Goal: Complete application form: Complete application form

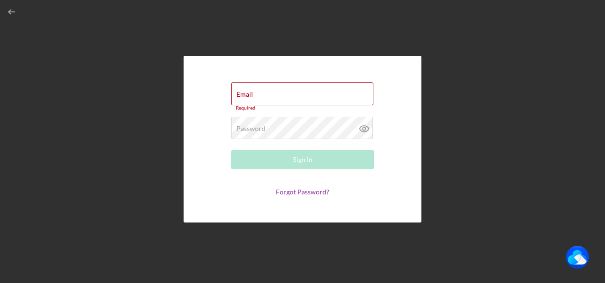
click at [342, 43] on div "Email Required Password Required Sign In Forgot Password?" at bounding box center [303, 139] width 596 height 278
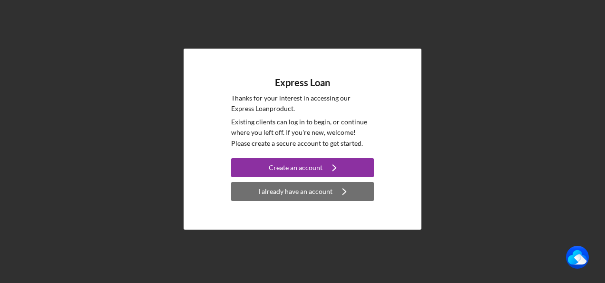
click at [327, 189] on div "I already have an account" at bounding box center [295, 191] width 74 height 19
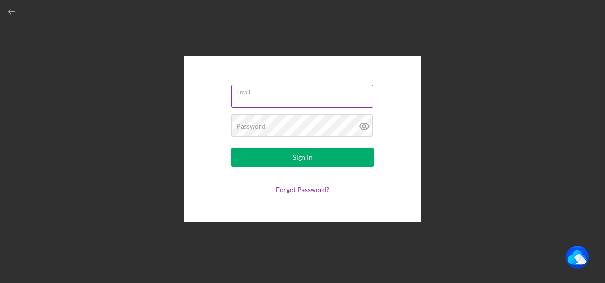
click at [298, 94] on div "Email" at bounding box center [302, 97] width 143 height 24
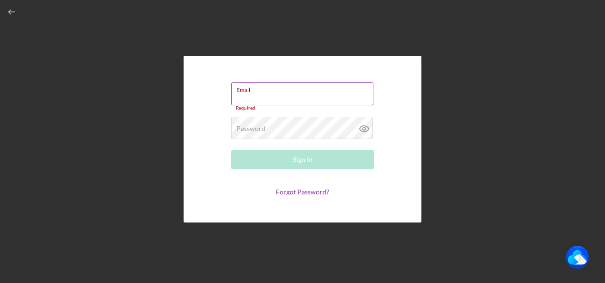
click at [279, 96] on input "Email" at bounding box center [302, 93] width 142 height 23
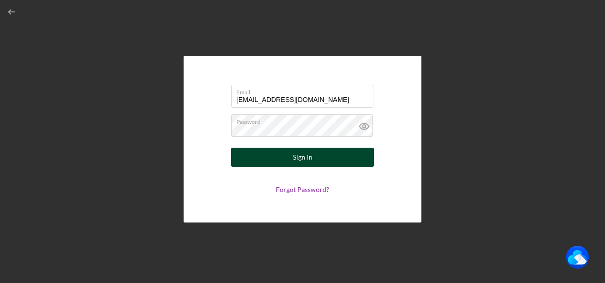
drag, startPoint x: 266, startPoint y: 149, endPoint x: 266, endPoint y: 156, distance: 6.7
click at [266, 150] on button "Sign In" at bounding box center [302, 157] width 143 height 19
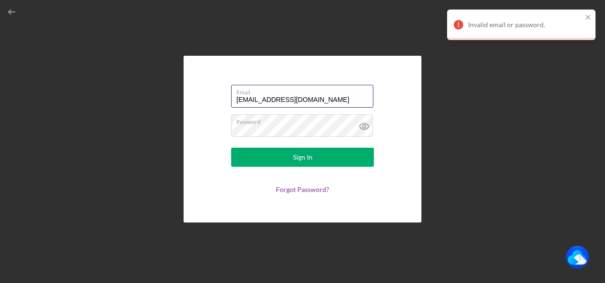
drag, startPoint x: 323, startPoint y: 98, endPoint x: 220, endPoint y: 99, distance: 102.4
click at [220, 99] on form "Email baynespallets@gmail.com Password Sign In Forgot Password?" at bounding box center [303, 138] width 190 height 119
click at [510, 127] on div "Email baynespallets@gmail.com Password Sign In Forgot Password?" at bounding box center [303, 139] width 596 height 278
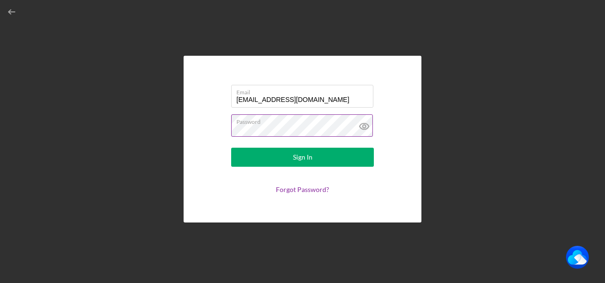
click at [367, 126] on icon at bounding box center [365, 126] width 24 height 24
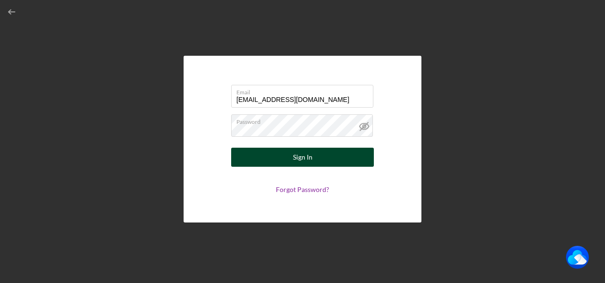
click at [285, 160] on button "Sign In" at bounding box center [302, 157] width 143 height 19
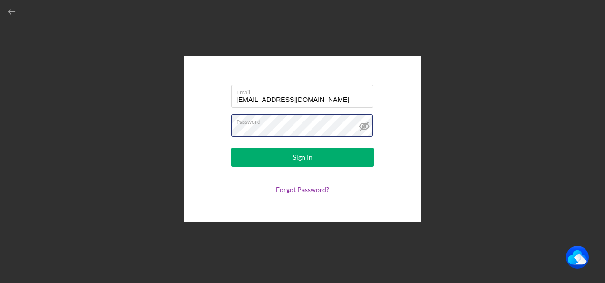
click at [228, 130] on form "Email baynespallets@gmail.com Password Sign In Forgot Password?" at bounding box center [303, 138] width 190 height 119
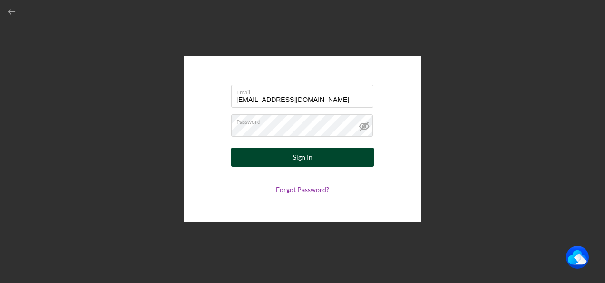
click at [287, 159] on button "Sign In" at bounding box center [302, 157] width 143 height 19
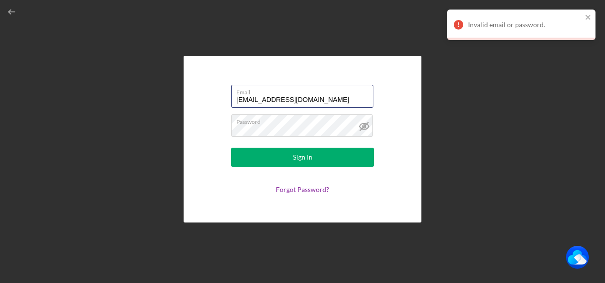
drag, startPoint x: 317, startPoint y: 99, endPoint x: 168, endPoint y: 98, distance: 149.5
click at [168, 98] on div "Email baynespallets@gmail.com Password Sign In Forgot Password?" at bounding box center [303, 139] width 596 height 278
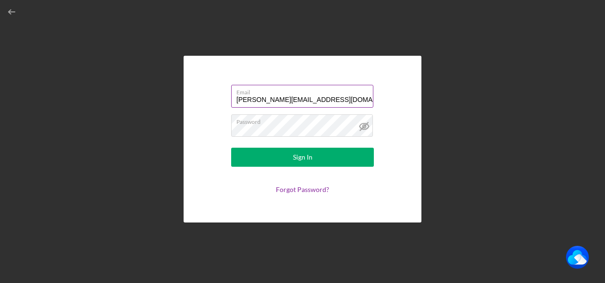
click at [291, 99] on input "Lisa@baynespallet.net" at bounding box center [302, 96] width 142 height 23
click at [294, 98] on input "Lisa@baynespallet.net" at bounding box center [302, 96] width 142 height 23
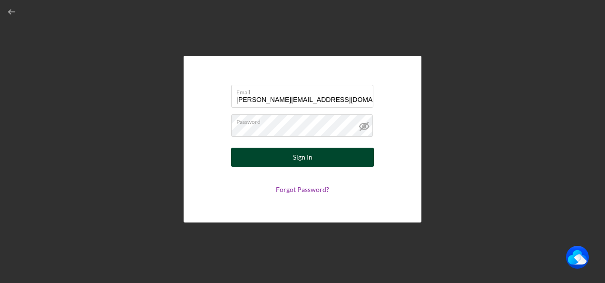
click at [287, 157] on button "Sign In" at bounding box center [302, 157] width 143 height 19
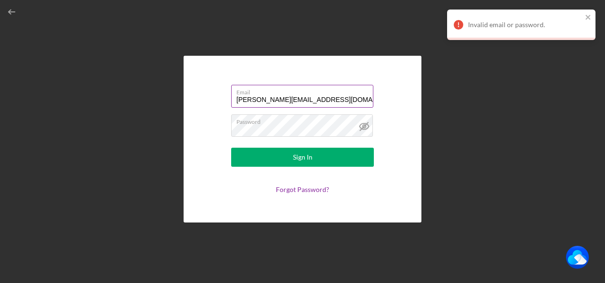
click at [309, 99] on input "Lisa@baynespallets.net" at bounding box center [302, 96] width 142 height 23
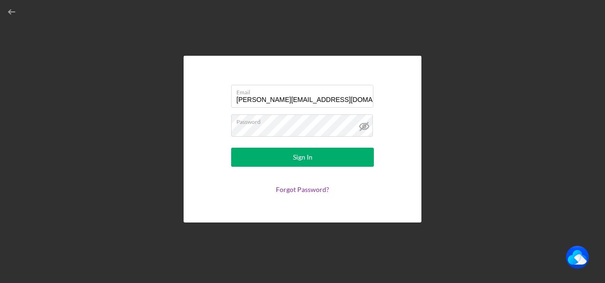
drag, startPoint x: 7, startPoint y: 60, endPoint x: 12, endPoint y: 60, distance: 5.8
click at [9, 60] on div "Email Lisa@baynespallets.net Password Sign In Forgot Password?" at bounding box center [303, 139] width 596 height 278
drag, startPoint x: 311, startPoint y: 98, endPoint x: 89, endPoint y: 102, distance: 222.3
click at [89, 102] on div "Email Lisa@baynespallets.net Password Sign In Forgot Password?" at bounding box center [303, 139] width 596 height 278
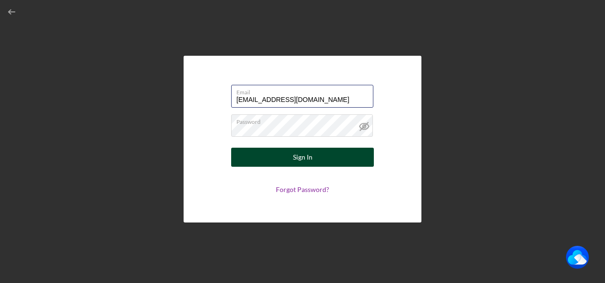
type input "baynespallets@gmail.com"
click at [290, 160] on button "Sign In" at bounding box center [302, 157] width 143 height 19
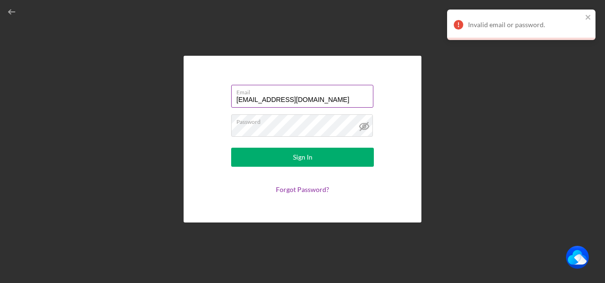
click at [326, 100] on input "baynespallets@gmail.com" at bounding box center [302, 96] width 142 height 23
drag, startPoint x: 326, startPoint y: 100, endPoint x: 200, endPoint y: 101, distance: 125.7
click at [200, 101] on div "Email baynespallets@gmail.com Password Sign In Forgot Password?" at bounding box center [303, 139] width 238 height 167
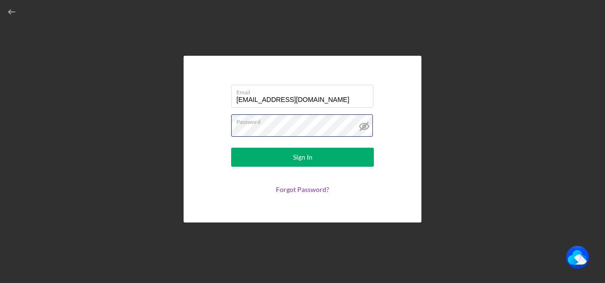
click at [222, 129] on form "Email baynespallets@gmail.com Password Sign In Forgot Password?" at bounding box center [303, 138] width 190 height 119
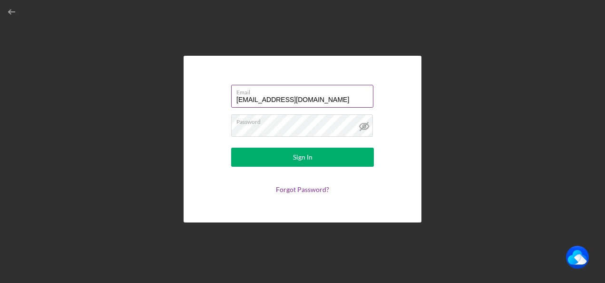
click at [314, 101] on input "baynespallets@gmail.com" at bounding box center [302, 96] width 142 height 23
click at [315, 100] on input "baynespallets@gmail.com" at bounding box center [302, 96] width 142 height 23
click at [161, 207] on div "Email baynespallets@gmail.com Password Sign In Forgot Password?" at bounding box center [303, 139] width 596 height 278
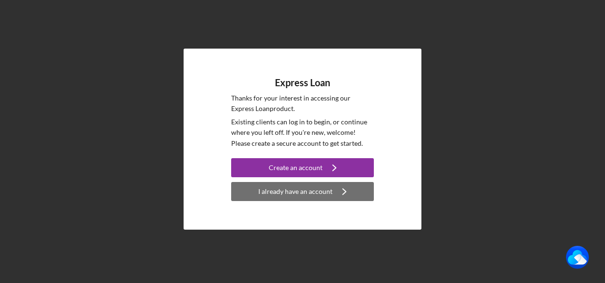
click at [287, 194] on div "I already have an account" at bounding box center [295, 191] width 74 height 19
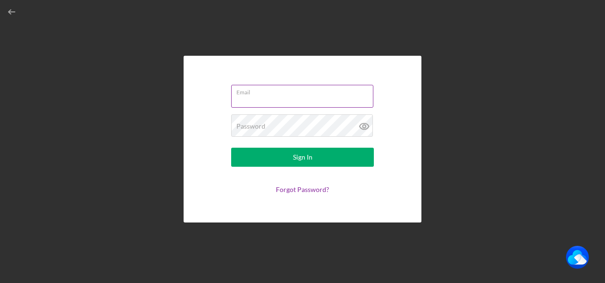
click at [270, 99] on input "Email" at bounding box center [302, 96] width 142 height 23
type input "baynespallets@gmail.com"
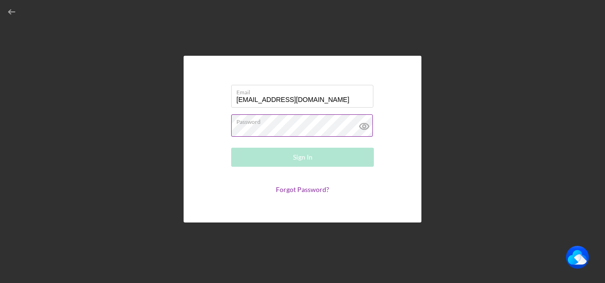
click at [251, 121] on div "Password Required" at bounding box center [302, 126] width 143 height 24
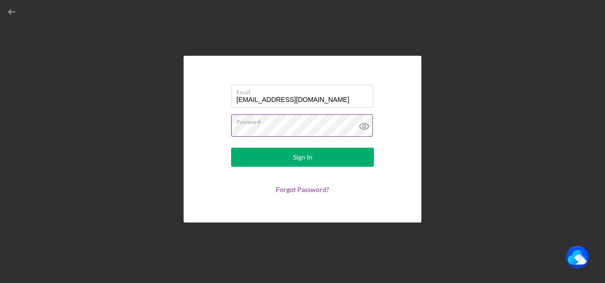
click at [231, 148] on button "Sign In" at bounding box center [302, 157] width 143 height 19
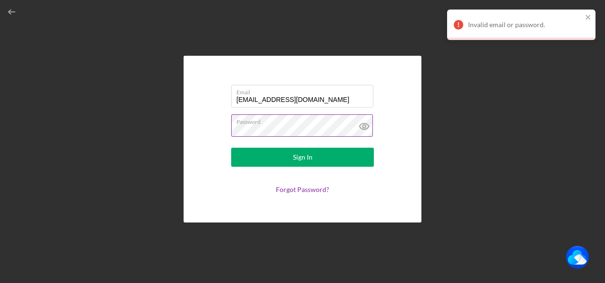
click at [231, 148] on button "Sign In" at bounding box center [302, 157] width 143 height 19
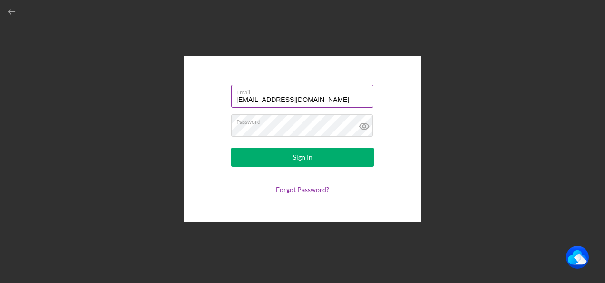
click at [322, 103] on input "baynespallets@gmail.com" at bounding box center [302, 96] width 142 height 23
drag, startPoint x: 321, startPoint y: 99, endPoint x: 220, endPoint y: 103, distance: 101.0
click at [220, 103] on form "Email baynespallets@gmail.com Password Sign In Forgot Password?" at bounding box center [303, 138] width 190 height 119
type input "Lisa@baynespallets.net"
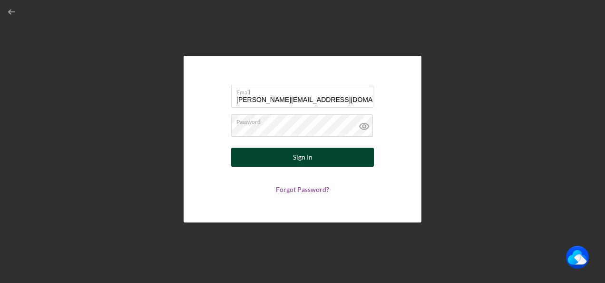
click at [297, 165] on div "Sign In" at bounding box center [303, 157] width 20 height 19
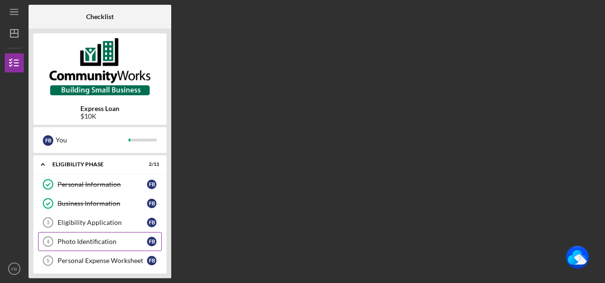
click at [98, 240] on div "Photo Identification" at bounding box center [102, 242] width 89 height 8
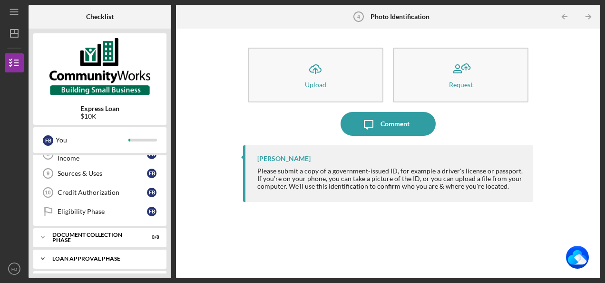
scroll to position [181, 0]
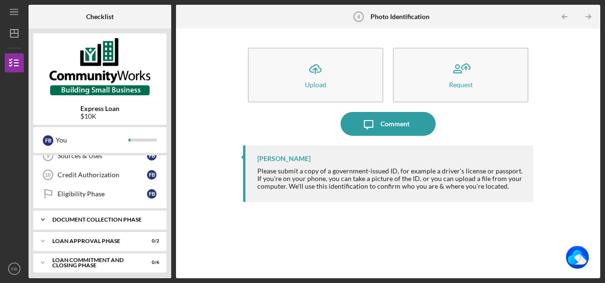
click at [100, 217] on div "Document Collection Phase" at bounding box center [103, 220] width 102 height 6
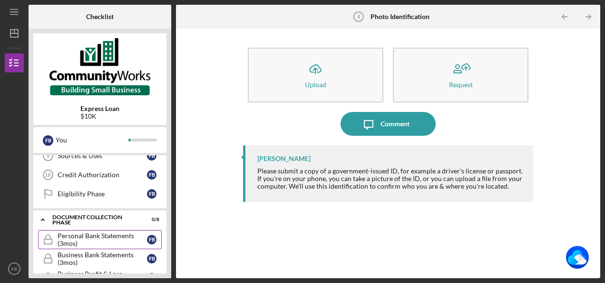
click at [144, 232] on div "Personal Bank Statements (3mos)" at bounding box center [102, 239] width 89 height 15
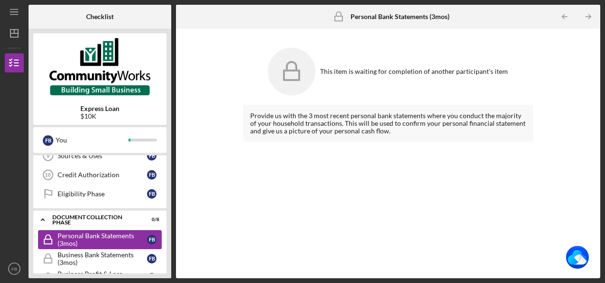
scroll to position [228, 0]
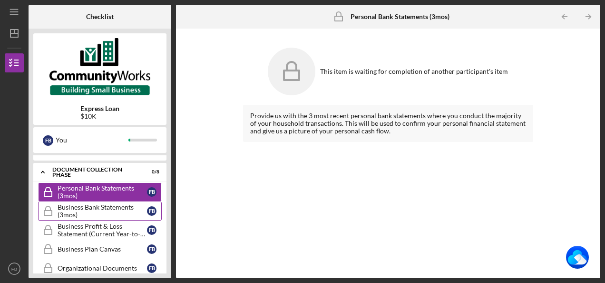
click at [109, 207] on div "Business Bank Statements (3mos)" at bounding box center [102, 210] width 89 height 15
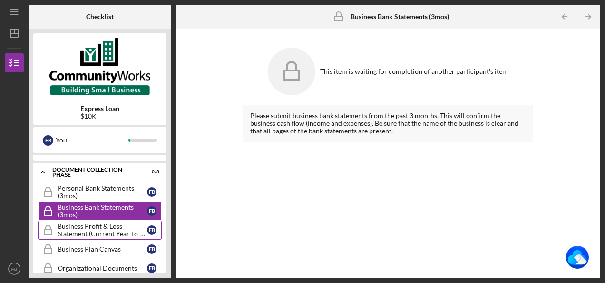
click at [73, 230] on div "Business Profit & Loss Statement (Current Year-to-Date)" at bounding box center [102, 229] width 89 height 15
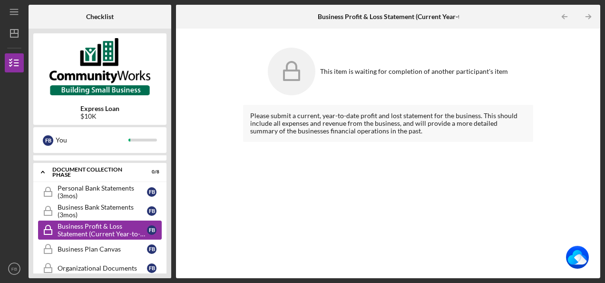
click at [95, 228] on div "Business Profit & Loss Statement (Current Year-to-Date)" at bounding box center [102, 229] width 89 height 15
click at [116, 227] on div "Business Profit & Loss Statement (Current Year-to-Date)" at bounding box center [102, 229] width 89 height 15
click at [115, 224] on div "Business Profit & Loss Statement (Current Year-to-Date)" at bounding box center [102, 229] width 89 height 15
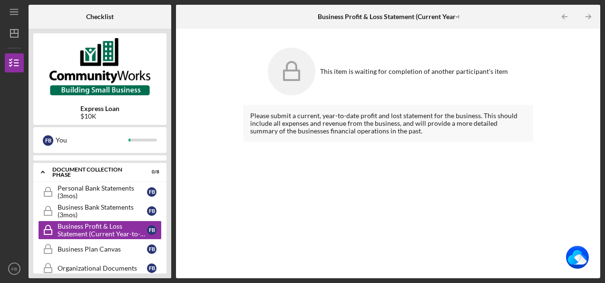
click at [302, 132] on div "Please submit a current, year-to-date profit and lost statement for the busines…" at bounding box center [388, 123] width 290 height 37
click at [96, 245] on div "Business Plan Canvas" at bounding box center [102, 249] width 89 height 8
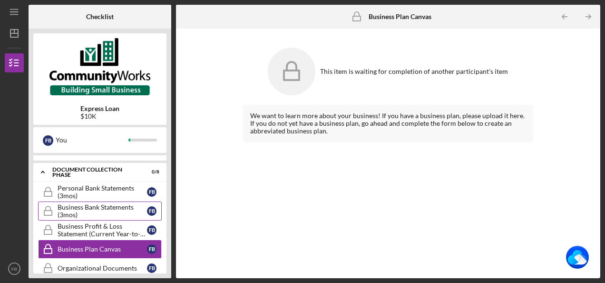
click at [99, 203] on div "Business Bank Statements (3mos)" at bounding box center [102, 210] width 89 height 15
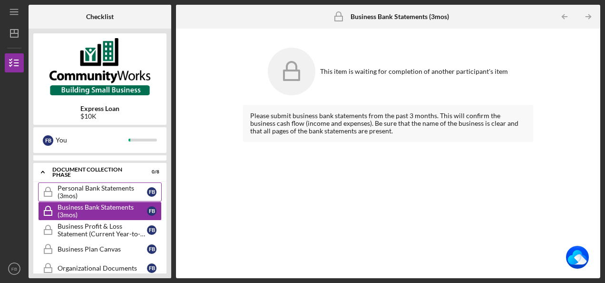
click at [95, 187] on div "Personal Bank Statements (3mos)" at bounding box center [102, 191] width 89 height 15
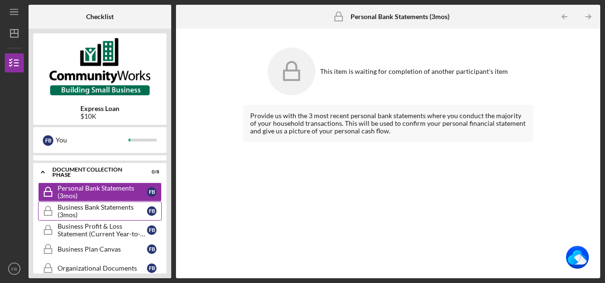
click at [113, 207] on div "Business Bank Statements (3mos)" at bounding box center [102, 210] width 89 height 15
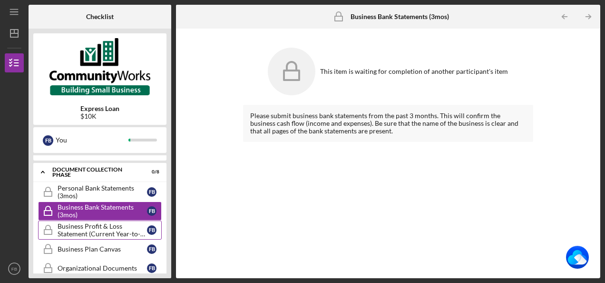
click at [113, 223] on div "Business Profit & Loss Statement (Current Year-to-Date)" at bounding box center [102, 229] width 89 height 15
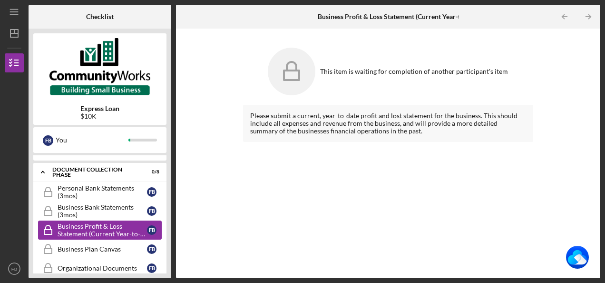
click at [113, 223] on div "Business Profit & Loss Statement (Current Year-to-Date)" at bounding box center [102, 229] width 89 height 15
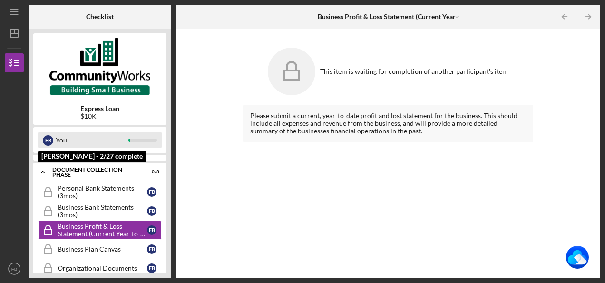
click at [79, 141] on div "You" at bounding box center [92, 140] width 73 height 16
click at [89, 137] on div "You" at bounding box center [92, 140] width 73 height 16
click at [50, 139] on div "F B" at bounding box center [48, 140] width 10 height 10
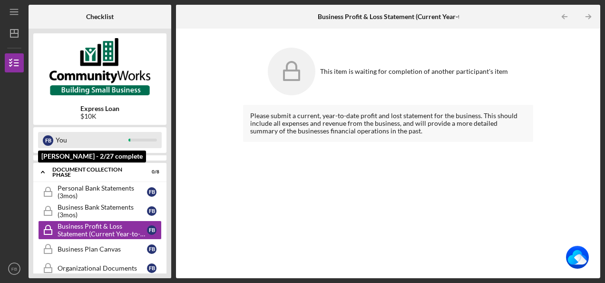
click at [50, 139] on div "F B" at bounding box center [48, 140] width 10 height 10
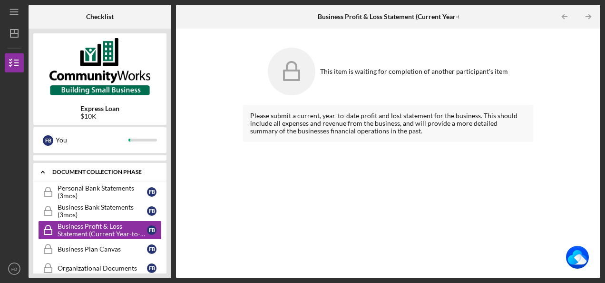
click at [98, 169] on div "Document Collection Phase" at bounding box center [103, 172] width 102 height 6
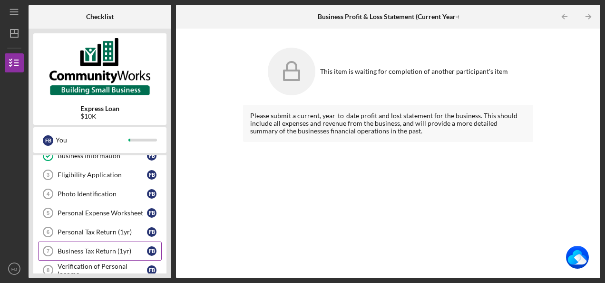
scroll to position [95, 0]
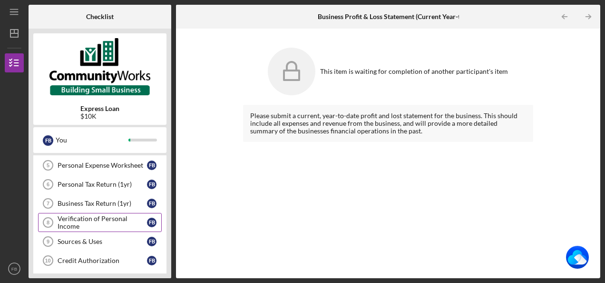
click at [93, 219] on div "Verification of Personal Income" at bounding box center [102, 222] width 89 height 15
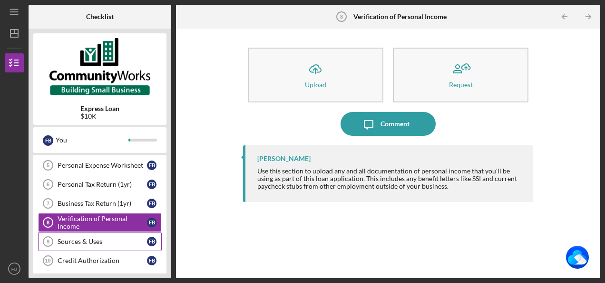
click at [93, 239] on div "Sources & Uses" at bounding box center [102, 242] width 89 height 8
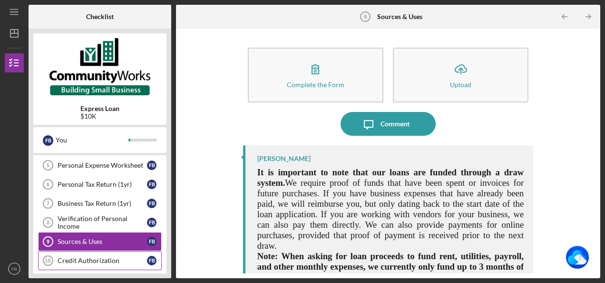
click at [94, 257] on div "Credit Authorization" at bounding box center [102, 261] width 89 height 8
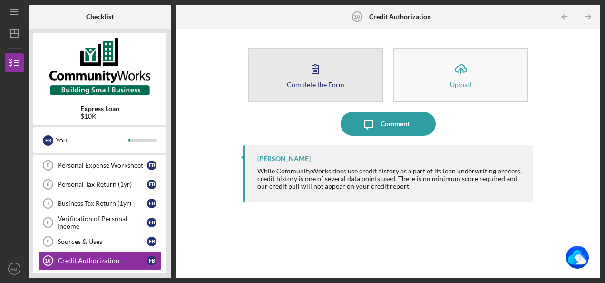
click at [313, 70] on icon "button" at bounding box center [316, 69] width 24 height 24
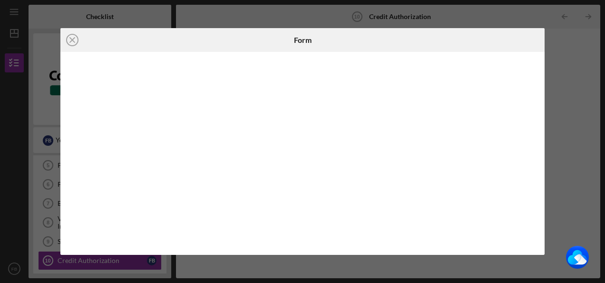
click at [189, 21] on div "Icon/Close Form" at bounding box center [302, 141] width 605 height 283
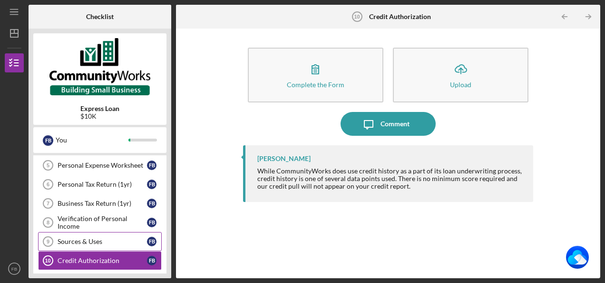
click at [89, 238] on div "Sources & Uses" at bounding box center [102, 242] width 89 height 8
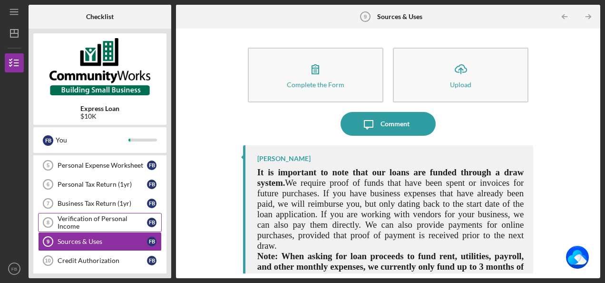
click at [90, 222] on div "Verification of Personal Income" at bounding box center [102, 222] width 89 height 15
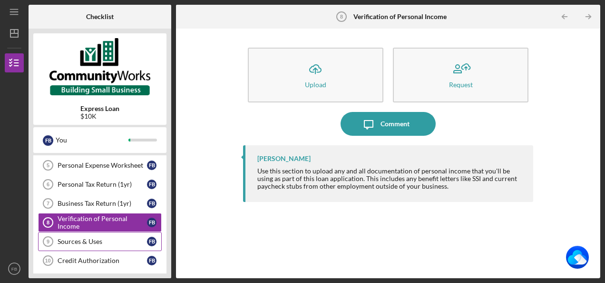
click at [95, 241] on div "Sources & Uses" at bounding box center [102, 242] width 89 height 8
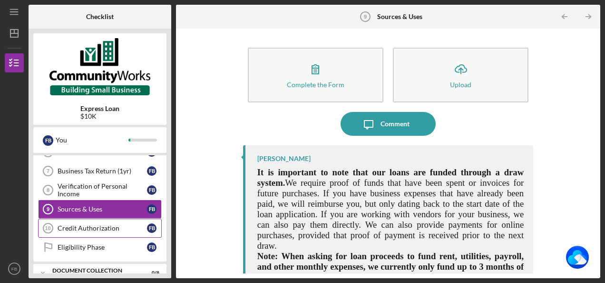
scroll to position [143, 0]
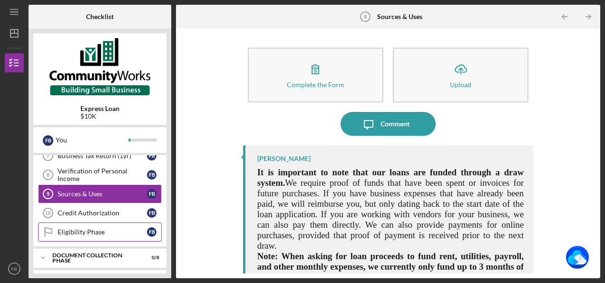
click at [95, 233] on link "Eligibility Phase Eligibility Phase F B" at bounding box center [100, 231] width 124 height 19
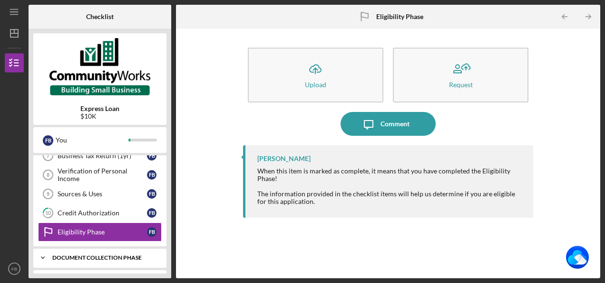
click at [97, 255] on div "Document Collection Phase" at bounding box center [103, 258] width 102 height 6
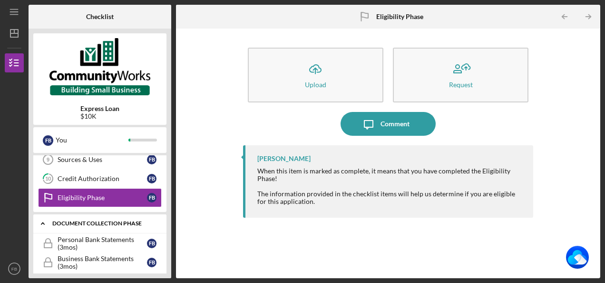
scroll to position [190, 0]
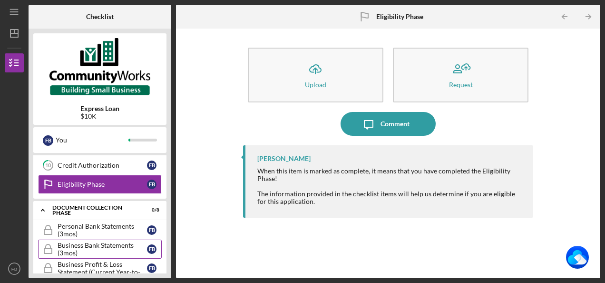
click at [103, 244] on div "Business Bank Statements (3mos)" at bounding box center [102, 248] width 89 height 15
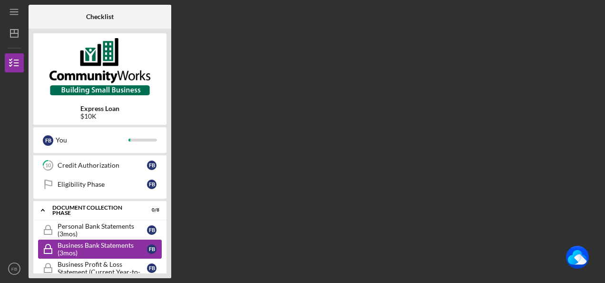
click at [103, 244] on div "Business Bank Statements (3mos)" at bounding box center [102, 248] width 89 height 15
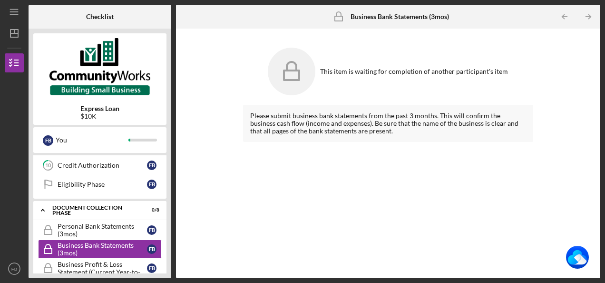
click at [327, 127] on div "Please submit business bank statements from the past 3 months. This will confir…" at bounding box center [388, 123] width 290 height 37
click at [290, 76] on icon at bounding box center [292, 72] width 48 height 48
click at [310, 123] on div "Please submit business bank statements from the past 3 months. This will confir…" at bounding box center [388, 123] width 290 height 37
click at [288, 139] on div "Please submit business bank statements from the past 3 months. This will confir…" at bounding box center [388, 123] width 290 height 37
click at [311, 125] on div "Please submit business bank statements from the past 3 months. This will confir…" at bounding box center [388, 123] width 290 height 37
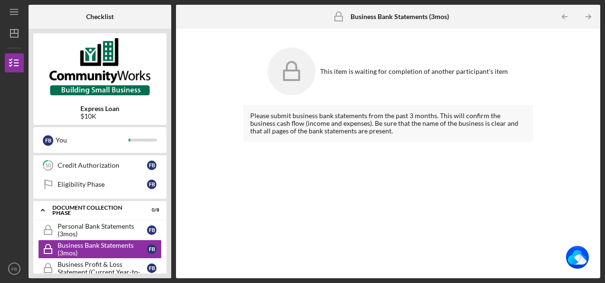
click at [338, 132] on div "Please submit business bank statements from the past 3 months. This will confir…" at bounding box center [388, 123] width 290 height 37
click at [102, 247] on div "Business Bank Statements (3mos)" at bounding box center [102, 248] width 89 height 15
click at [102, 246] on div "Business Bank Statements (3mos)" at bounding box center [102, 248] width 89 height 15
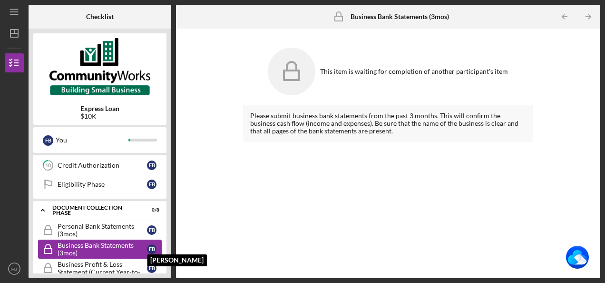
click at [154, 244] on div "F B" at bounding box center [152, 249] width 10 height 10
click at [153, 244] on div "F B" at bounding box center [152, 249] width 10 height 10
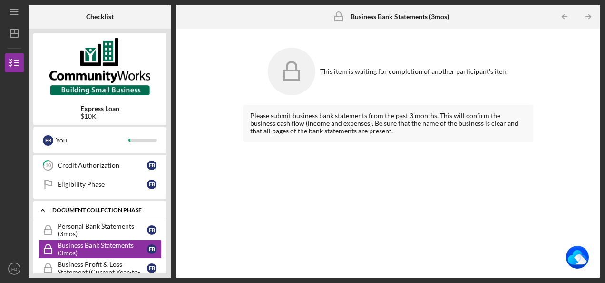
click at [54, 207] on div "Document Collection Phase" at bounding box center [103, 210] width 102 height 6
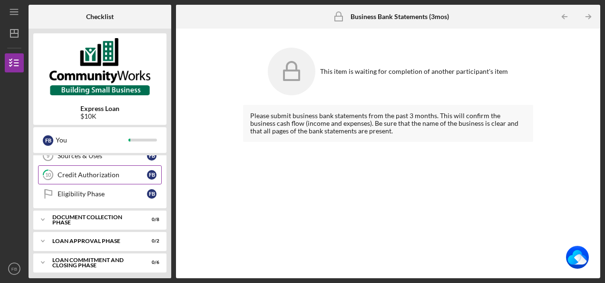
scroll to position [133, 0]
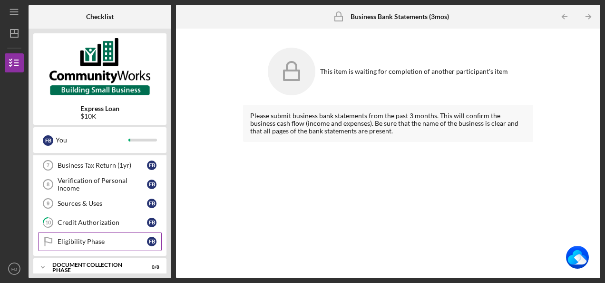
click at [81, 240] on div "Eligibility Phase" at bounding box center [102, 242] width 89 height 8
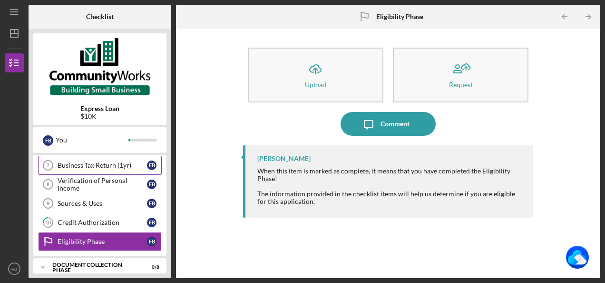
click at [68, 162] on div "Business Tax Return (1yr)" at bounding box center [102, 165] width 89 height 8
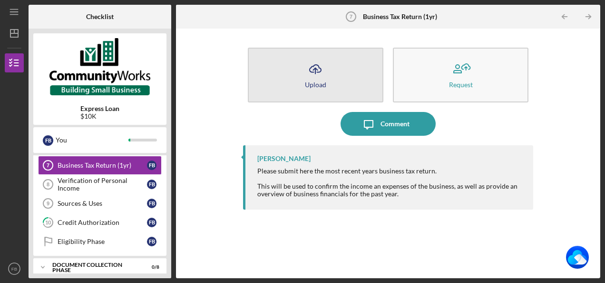
click at [322, 81] on div "Upload" at bounding box center [315, 84] width 21 height 7
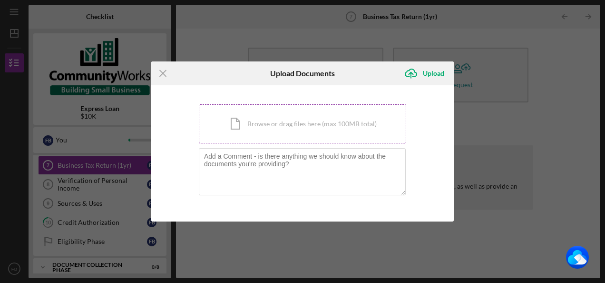
click at [272, 129] on div "Icon/Document Browse or drag files here (max 100MB total) Tap to choose files o…" at bounding box center [303, 123] width 208 height 39
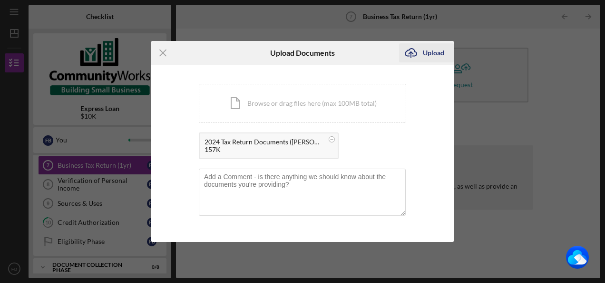
click at [408, 51] on icon "submit" at bounding box center [411, 52] width 11 height 7
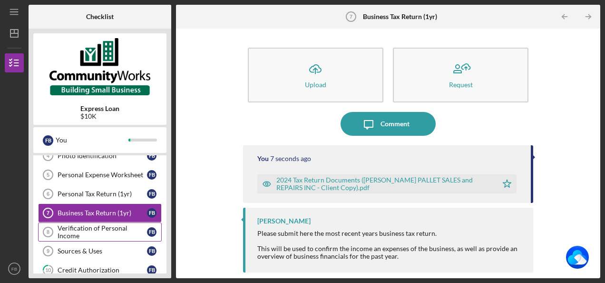
scroll to position [38, 0]
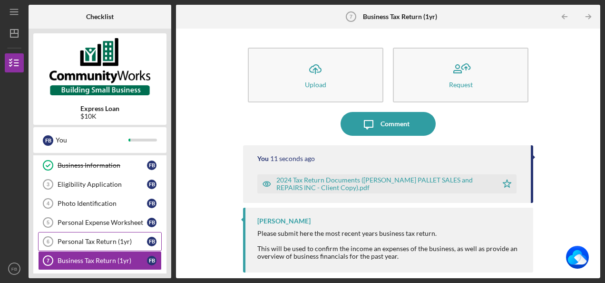
click at [104, 238] on div "Personal Tax Return (1yr)" at bounding box center [102, 242] width 89 height 8
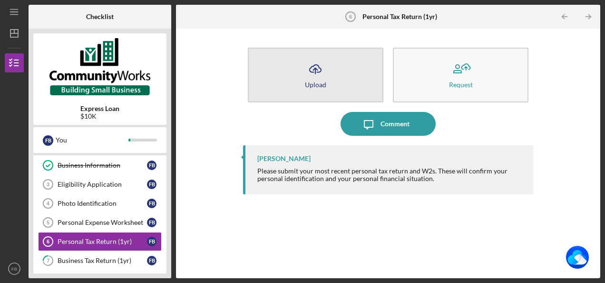
click at [317, 75] on icon "Icon/Upload" at bounding box center [316, 69] width 24 height 24
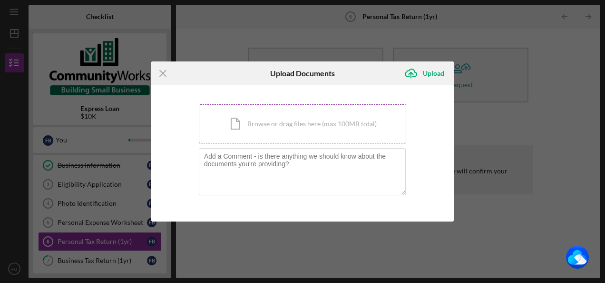
click at [289, 120] on div "Icon/Document Browse or drag files here (max 100MB total) Tap to choose files o…" at bounding box center [303, 123] width 208 height 39
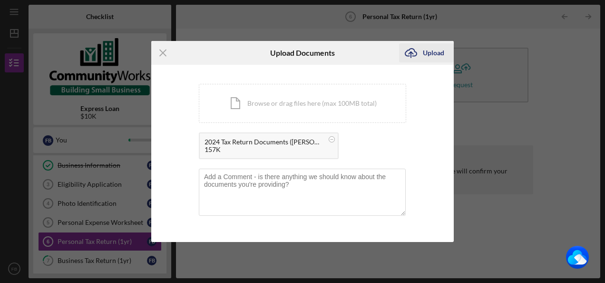
click at [439, 46] on div "Upload" at bounding box center [433, 52] width 21 height 19
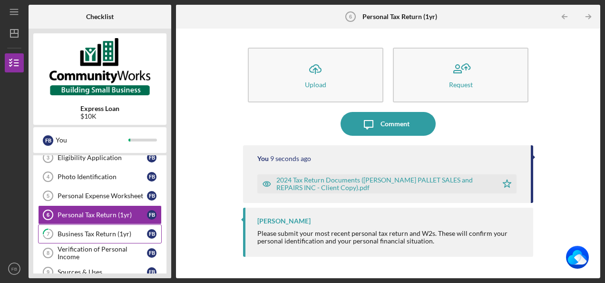
scroll to position [86, 0]
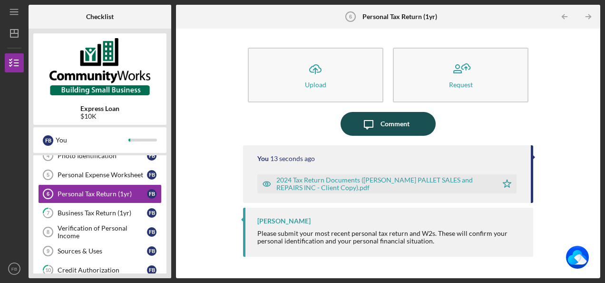
click at [383, 118] on div "Comment" at bounding box center [395, 124] width 29 height 24
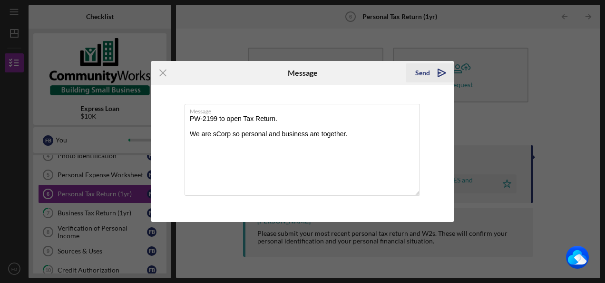
type textarea "PW-2199 to open Tax Return. We are sCorp so personal and business are together."
click at [418, 73] on div "Send" at bounding box center [423, 72] width 15 height 19
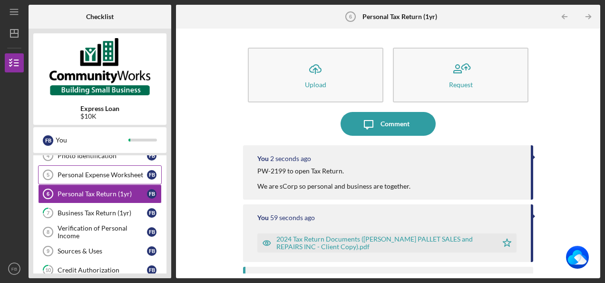
click at [108, 172] on div "Personal Expense Worksheet" at bounding box center [102, 175] width 89 height 8
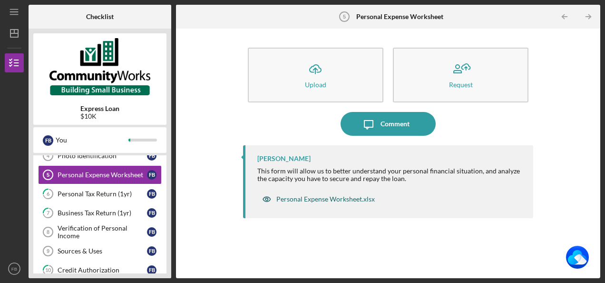
click at [342, 199] on div "Personal Expense Worksheet.xlsx" at bounding box center [326, 199] width 99 height 8
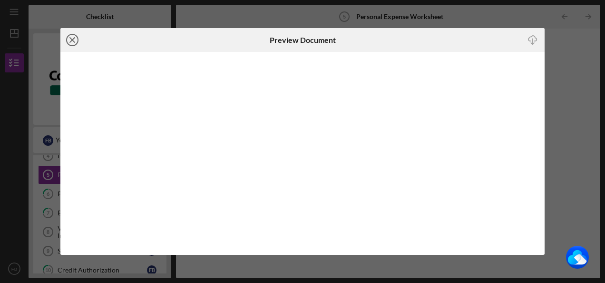
click at [71, 40] on line at bounding box center [72, 40] width 5 height 5
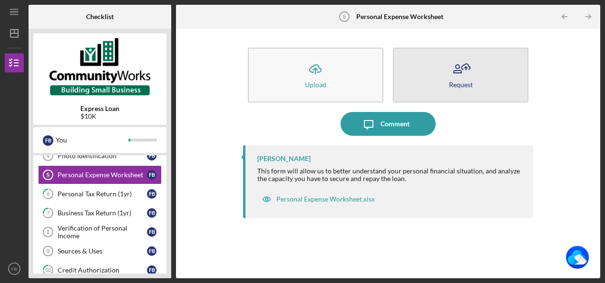
click at [452, 75] on icon "button" at bounding box center [461, 69] width 24 height 24
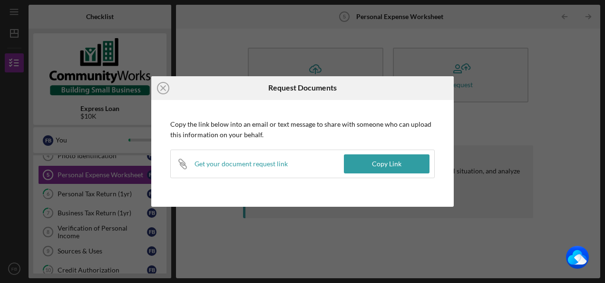
click at [270, 165] on div "Get your document request link" at bounding box center [241, 164] width 93 height 8
drag, startPoint x: 310, startPoint y: 201, endPoint x: 308, endPoint y: 231, distance: 30.6
click at [310, 203] on div "Icon/Close Request Documents Copy the link below into an email or text message …" at bounding box center [302, 141] width 303 height 131
click at [308, 234] on div "Icon/Close Request Documents Copy the link below into an email or text message …" at bounding box center [302, 141] width 605 height 283
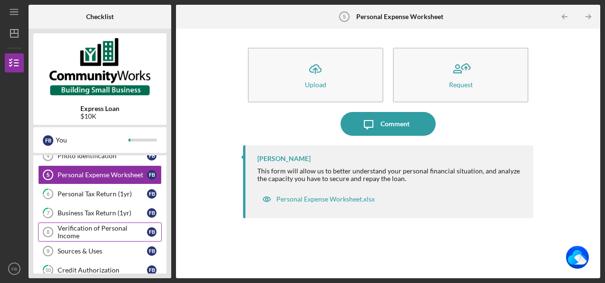
click at [102, 228] on div "Verification of Personal Income" at bounding box center [102, 231] width 89 height 15
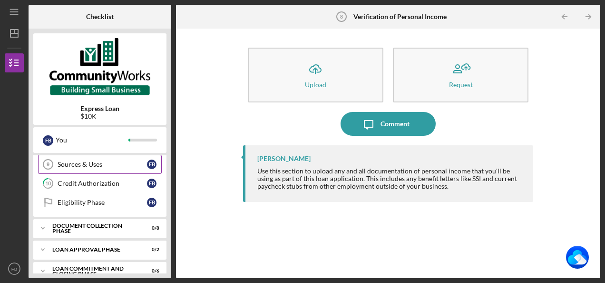
scroll to position [181, 0]
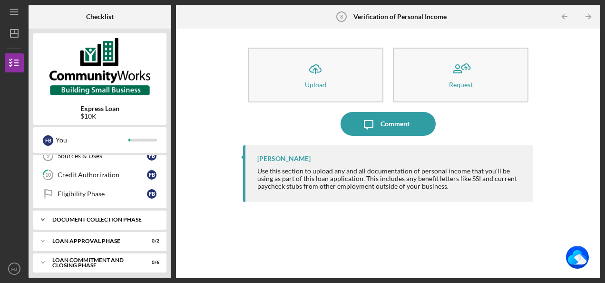
click at [114, 217] on div "Document Collection Phase" at bounding box center [103, 220] width 102 height 6
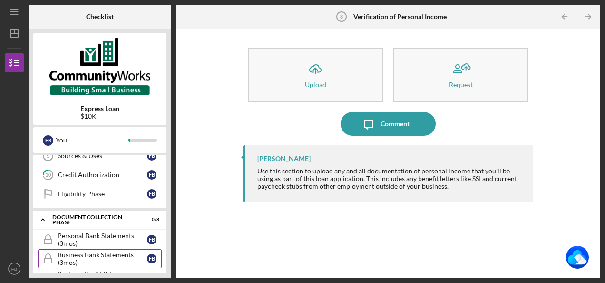
click at [130, 251] on div "Business Bank Statements (3mos)" at bounding box center [102, 258] width 89 height 15
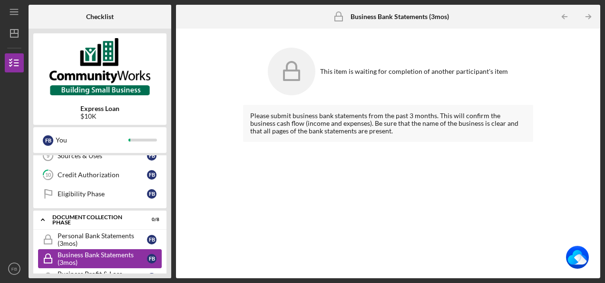
click at [130, 251] on div "Business Bank Statements (3mos)" at bounding box center [102, 258] width 89 height 15
click at [366, 87] on div "This item is waiting for completion of another participant's item" at bounding box center [388, 71] width 290 height 57
click at [353, 123] on div "Please submit business bank statements from the past 3 months. This will confir…" at bounding box center [388, 123] width 290 height 37
click at [363, 84] on div "This item is waiting for completion of another participant's item" at bounding box center [388, 71] width 290 height 57
click at [298, 86] on icon at bounding box center [292, 72] width 48 height 48
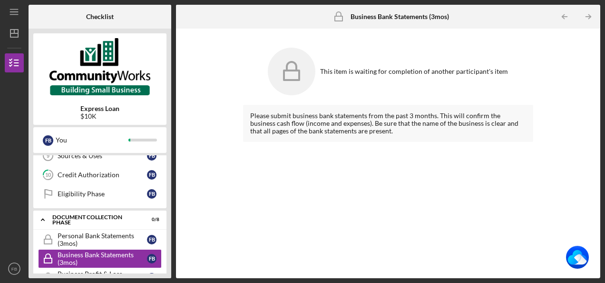
click at [406, 125] on div "Please submit business bank statements from the past 3 months. This will confir…" at bounding box center [388, 123] width 290 height 37
click at [94, 251] on div "Business Bank Statements (3mos)" at bounding box center [102, 258] width 89 height 15
drag, startPoint x: 93, startPoint y: 251, endPoint x: 257, endPoint y: 258, distance: 163.9
click at [257, 258] on div "Please submit business bank statements from the past 3 months. This will confir…" at bounding box center [388, 184] width 290 height 159
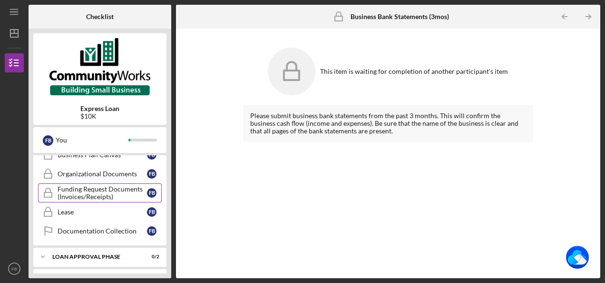
scroll to position [324, 0]
click at [114, 208] on div "Lease" at bounding box center [102, 211] width 89 height 8
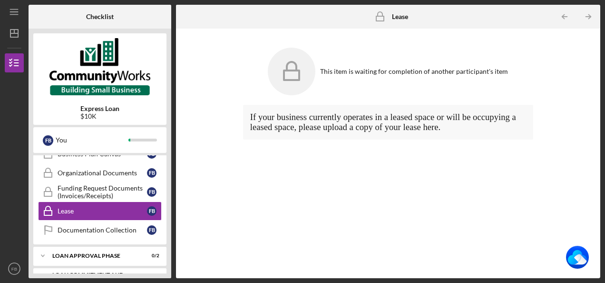
click at [264, 133] on div "If your business currently operates in a leased space or will be occupying a le…" at bounding box center [388, 122] width 290 height 35
click at [255, 135] on div "If your business currently operates in a leased space or will be occupying a le…" at bounding box center [388, 122] width 290 height 35
click at [118, 189] on div "Funding Request Documents (Invoices/Receipts)" at bounding box center [102, 191] width 89 height 15
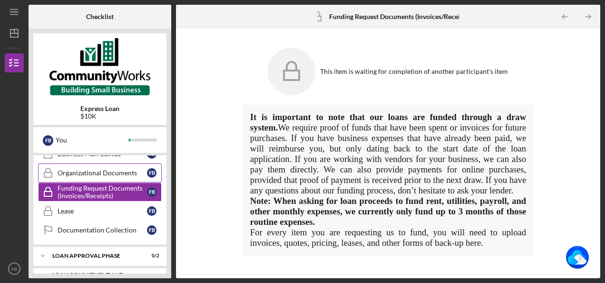
click at [102, 169] on div "Organizational Documents" at bounding box center [102, 173] width 89 height 8
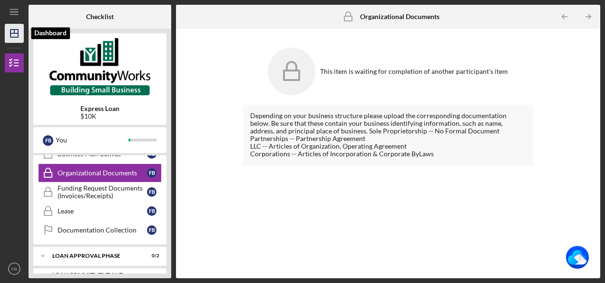
click at [17, 35] on icon "Icon/Dashboard" at bounding box center [14, 33] width 24 height 24
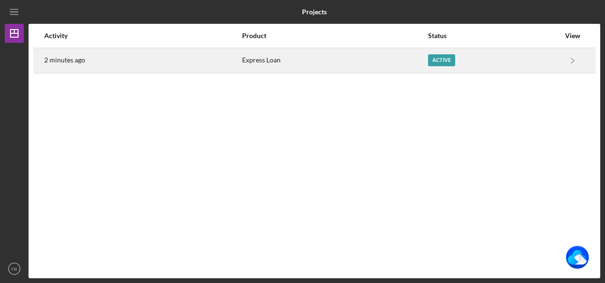
click at [69, 64] on div "2 minutes ago" at bounding box center [142, 61] width 197 height 24
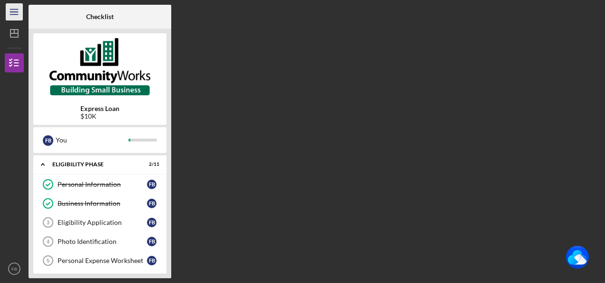
click at [15, 13] on icon "Icon/Menu" at bounding box center [14, 11] width 21 height 21
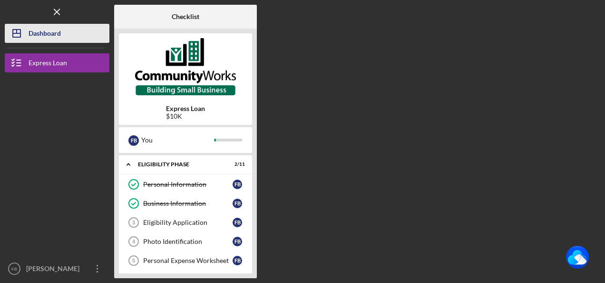
click at [28, 35] on icon "Icon/Dashboard" at bounding box center [17, 33] width 24 height 24
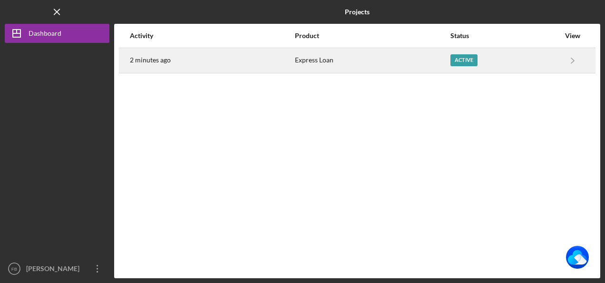
click at [458, 59] on div "Active" at bounding box center [464, 60] width 27 height 12
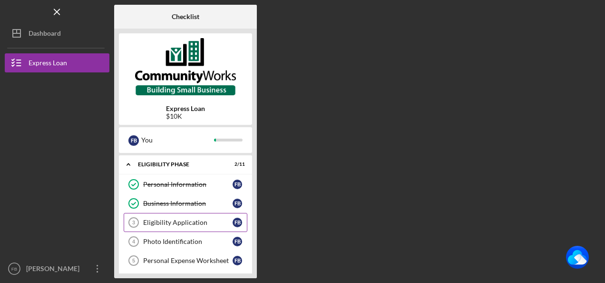
click at [201, 222] on div "Eligibility Application" at bounding box center [187, 222] width 89 height 8
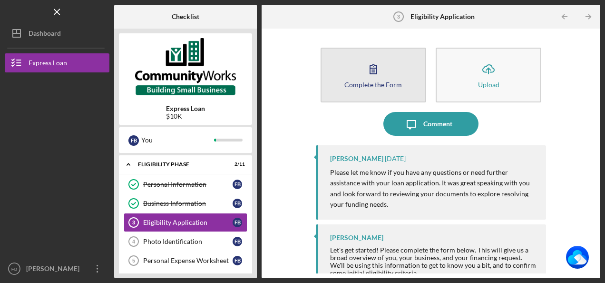
click at [350, 72] on button "Complete the Form Form" at bounding box center [374, 75] width 106 height 55
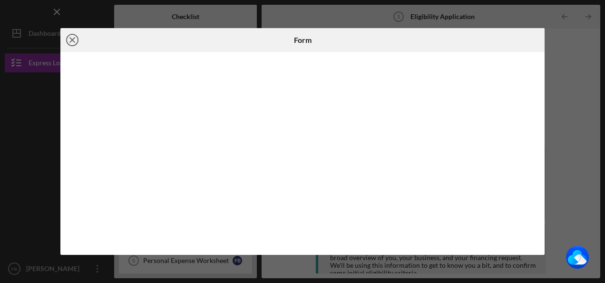
click at [72, 41] on icon "Icon/Close" at bounding box center [72, 40] width 24 height 24
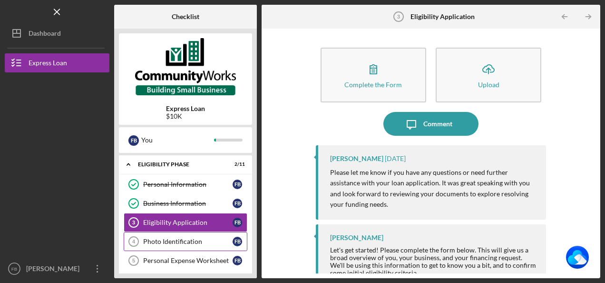
click at [178, 240] on div "Photo Identification" at bounding box center [187, 242] width 89 height 8
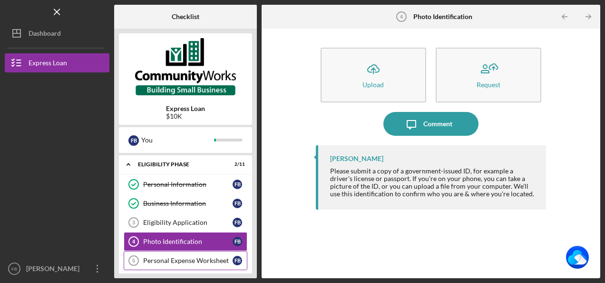
click at [175, 259] on div "Personal Expense Worksheet" at bounding box center [187, 261] width 89 height 8
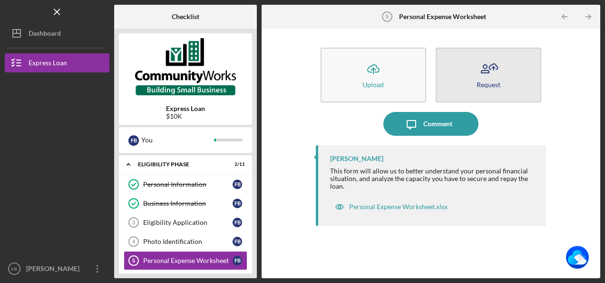
click at [464, 88] on button "Request" at bounding box center [489, 75] width 106 height 55
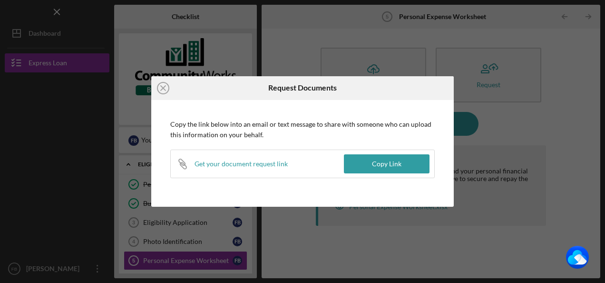
click at [246, 166] on div "Get your document request link" at bounding box center [241, 164] width 93 height 8
click at [247, 165] on div "Get your document request link" at bounding box center [241, 164] width 93 height 8
click at [264, 166] on div "Get your document request link" at bounding box center [241, 164] width 93 height 8
click at [359, 161] on button "Copy Link" at bounding box center [387, 163] width 86 height 19
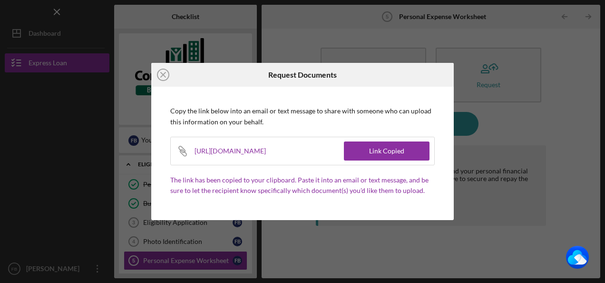
click at [278, 153] on div "https://app.lenderfit.io/upload/6444b9bdf83348a3bec0be8b751ceb2a" at bounding box center [236, 151] width 83 height 28
click at [278, 152] on div "https://app.lenderfit.io/upload/6444b9bdf83348a3bec0be8b751ceb2a" at bounding box center [236, 151] width 83 height 28
click at [278, 151] on div "https://app.lenderfit.io/upload/6444b9bdf83348a3bec0be8b751ceb2a" at bounding box center [236, 151] width 83 height 28
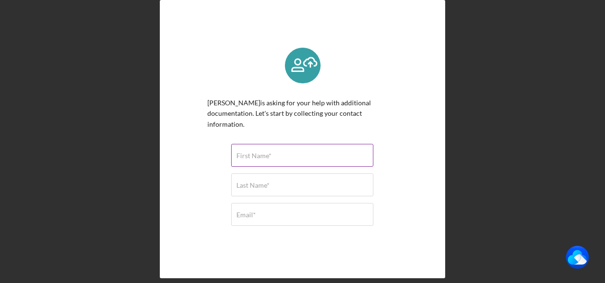
scroll to position [21, 0]
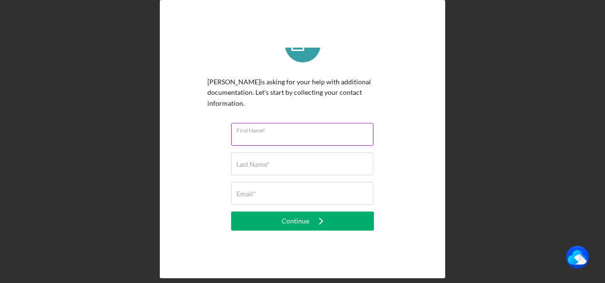
click at [277, 133] on div "First Name*" at bounding box center [302, 135] width 143 height 24
click at [238, 131] on label "First Name*" at bounding box center [305, 128] width 137 height 10
click at [238, 131] on input "First Name*" at bounding box center [302, 134] width 142 height 23
